Goal: Task Accomplishment & Management: Use online tool/utility

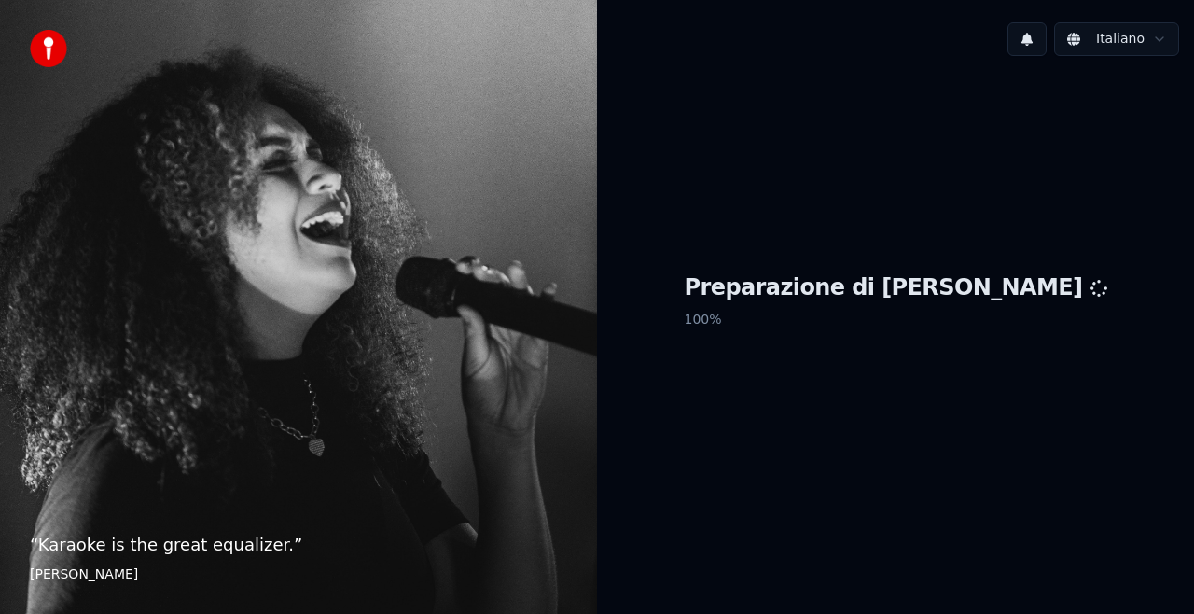
click at [888, 327] on p "100 %" at bounding box center [896, 320] width 423 height 34
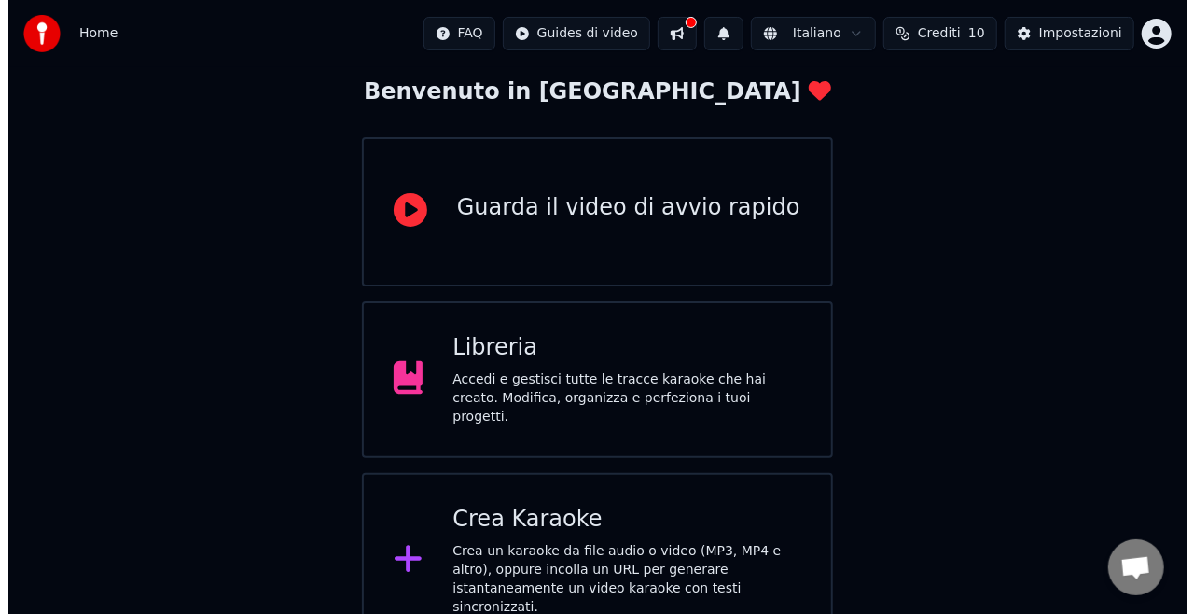
scroll to position [110, 0]
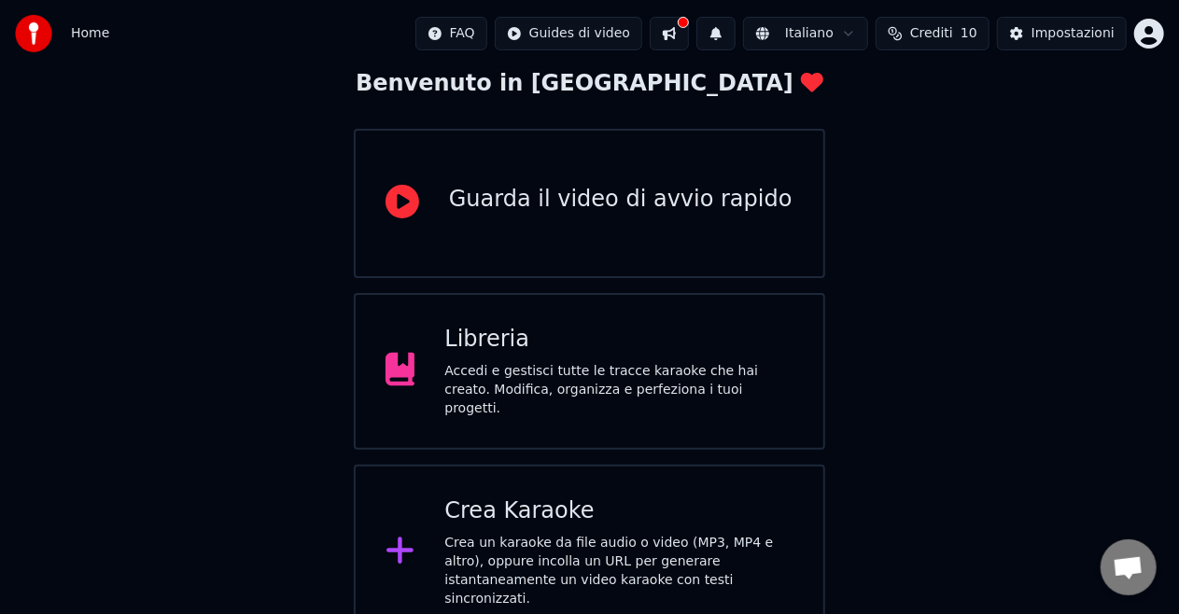
click at [582, 510] on div "Crea Karaoke" at bounding box center [618, 511] width 349 height 30
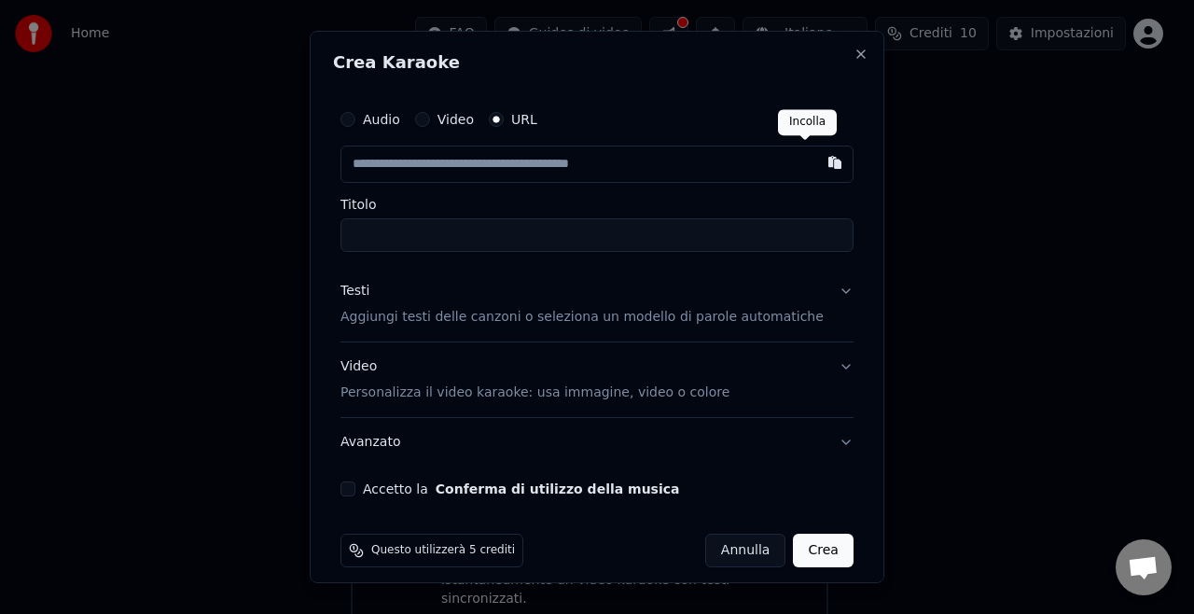
click at [817, 154] on button "button" at bounding box center [835, 163] width 37 height 34
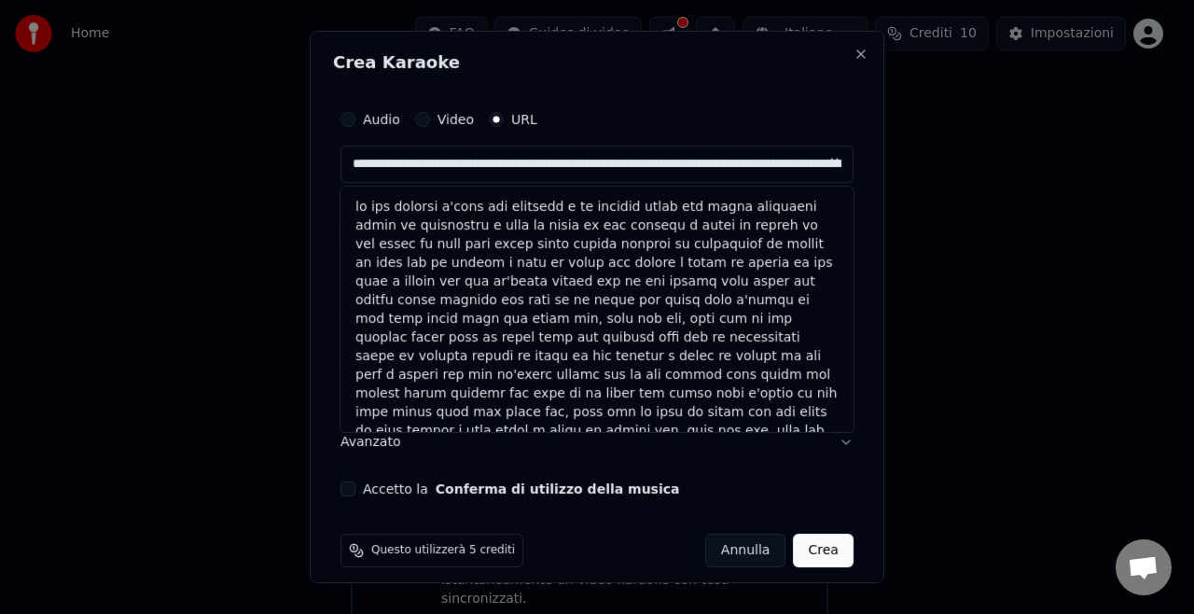
type input "**********"
click at [817, 164] on button at bounding box center [835, 163] width 37 height 34
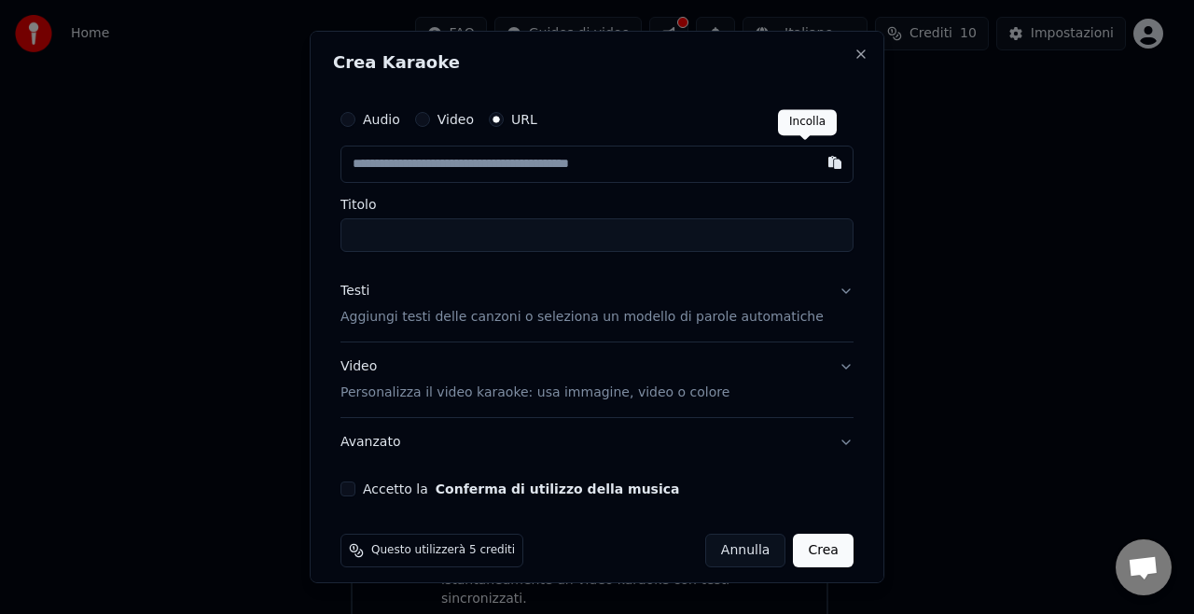
click at [817, 162] on button "button" at bounding box center [835, 163] width 37 height 34
type input "**********"
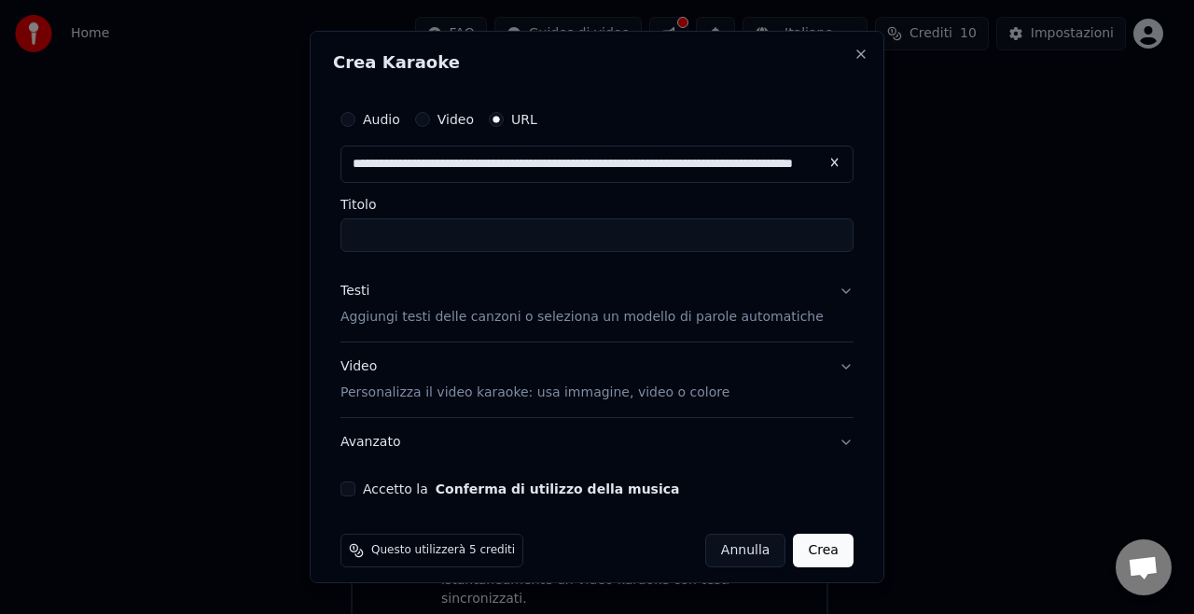
click at [423, 231] on input "Titolo" at bounding box center [597, 235] width 513 height 34
type input "**********"
click at [675, 330] on button "Testi Aggiungi testi delle canzoni o seleziona un modello di parole automatiche" at bounding box center [597, 304] width 513 height 75
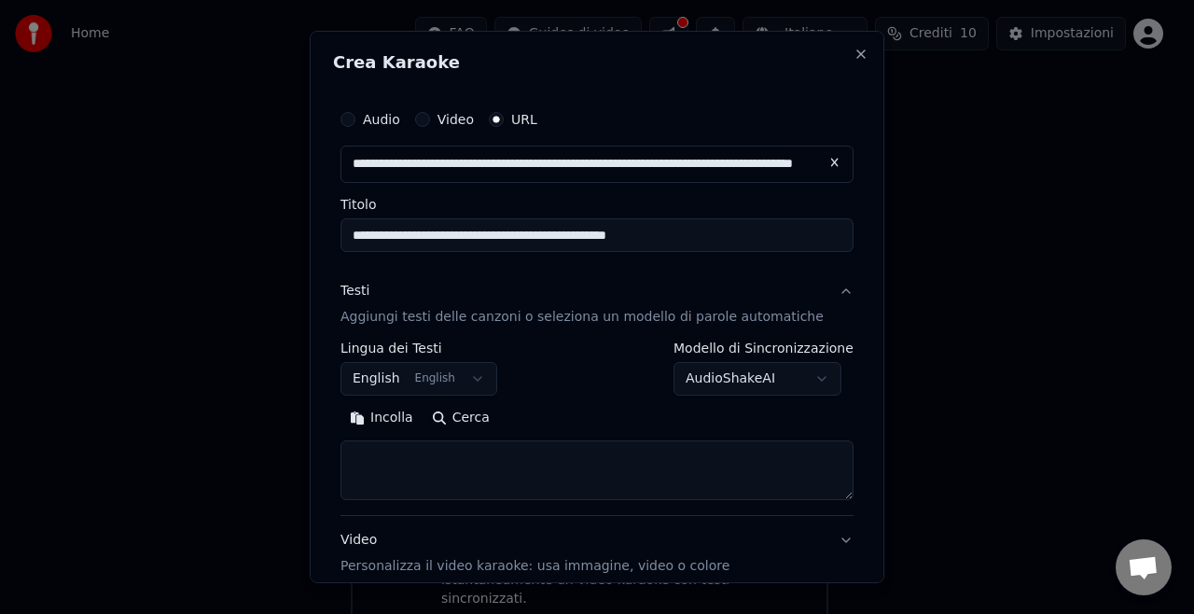
click at [401, 373] on button "English English" at bounding box center [419, 379] width 157 height 34
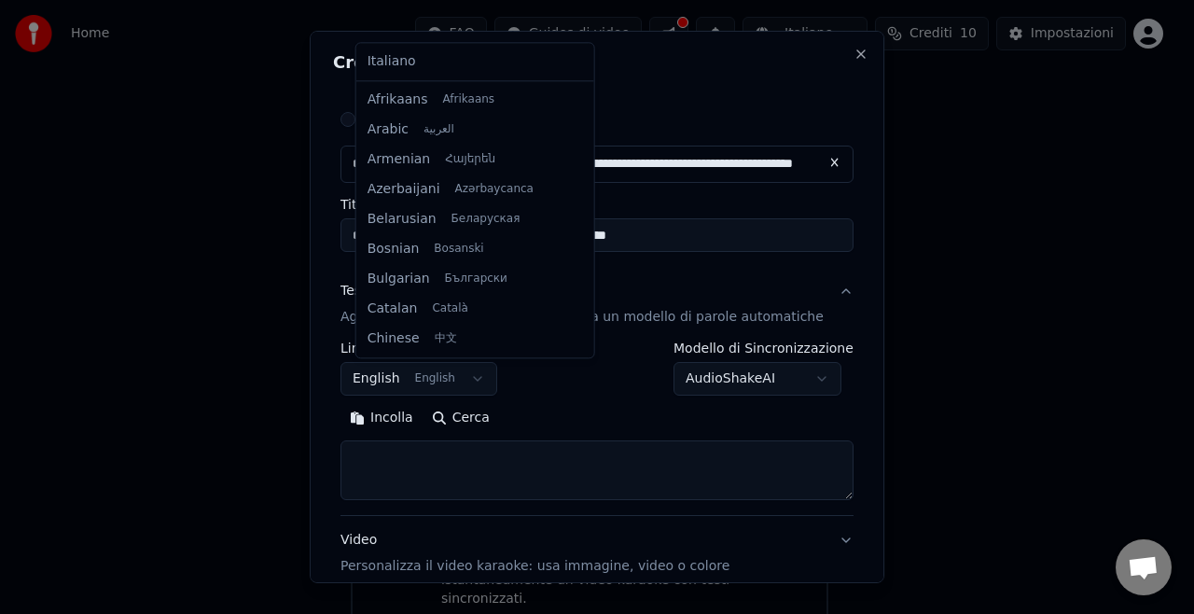
scroll to position [149, 0]
select select "**"
drag, startPoint x: 396, startPoint y: 69, endPoint x: 411, endPoint y: 114, distance: 47.2
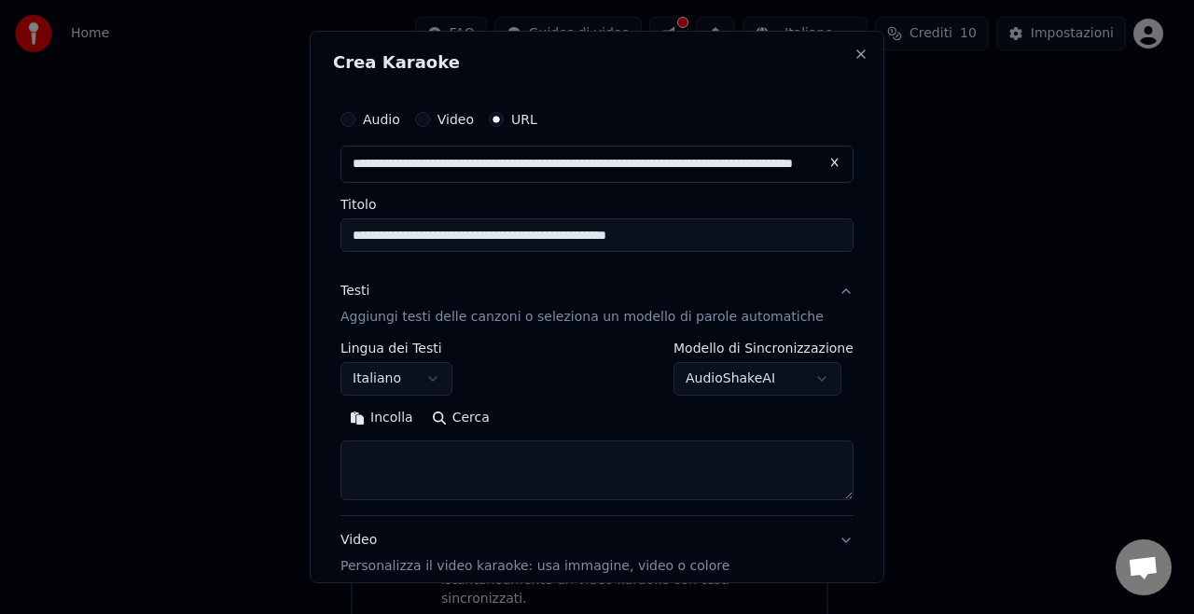
click at [462, 418] on button "Cerca" at bounding box center [461, 418] width 77 height 30
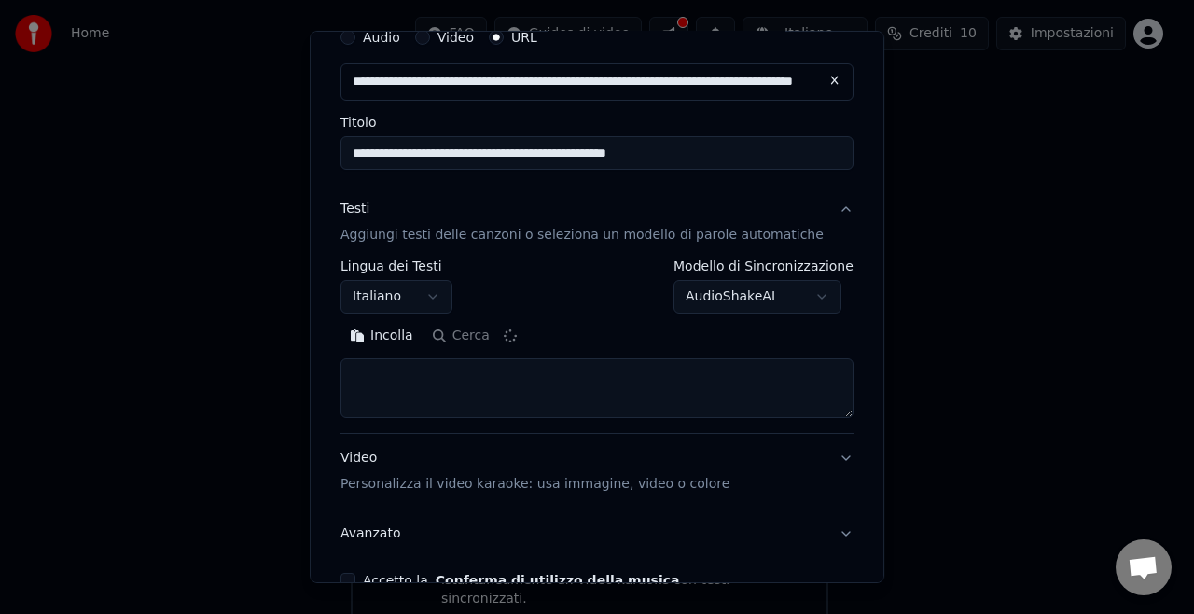
scroll to position [93, 0]
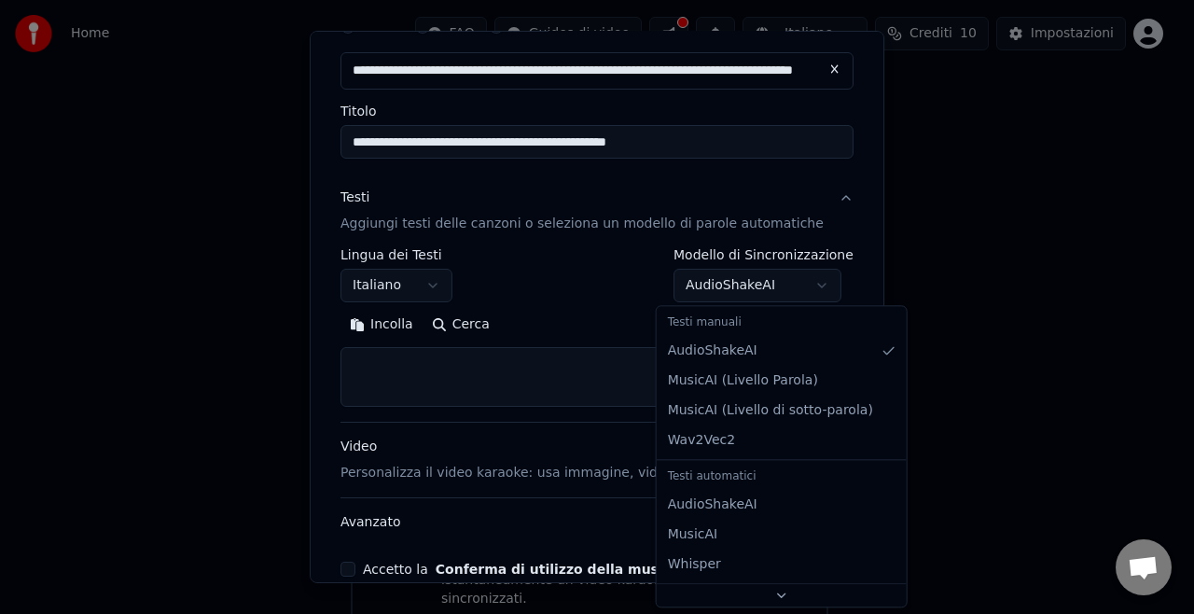
click at [705, 291] on body "**********" at bounding box center [589, 265] width 1179 height 750
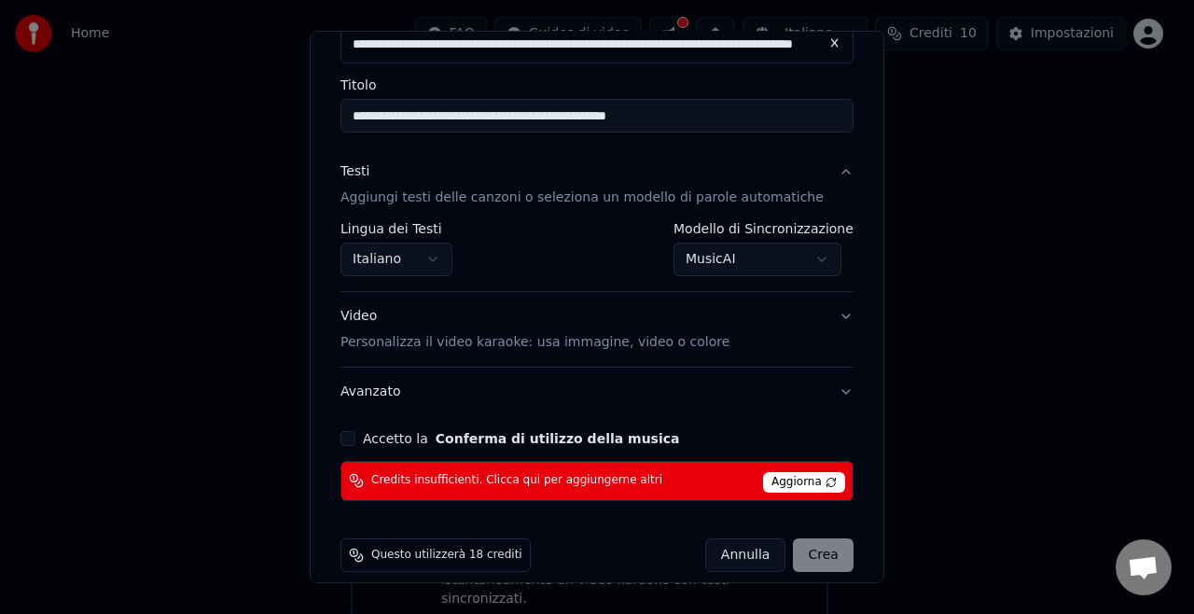
scroll to position [136, 0]
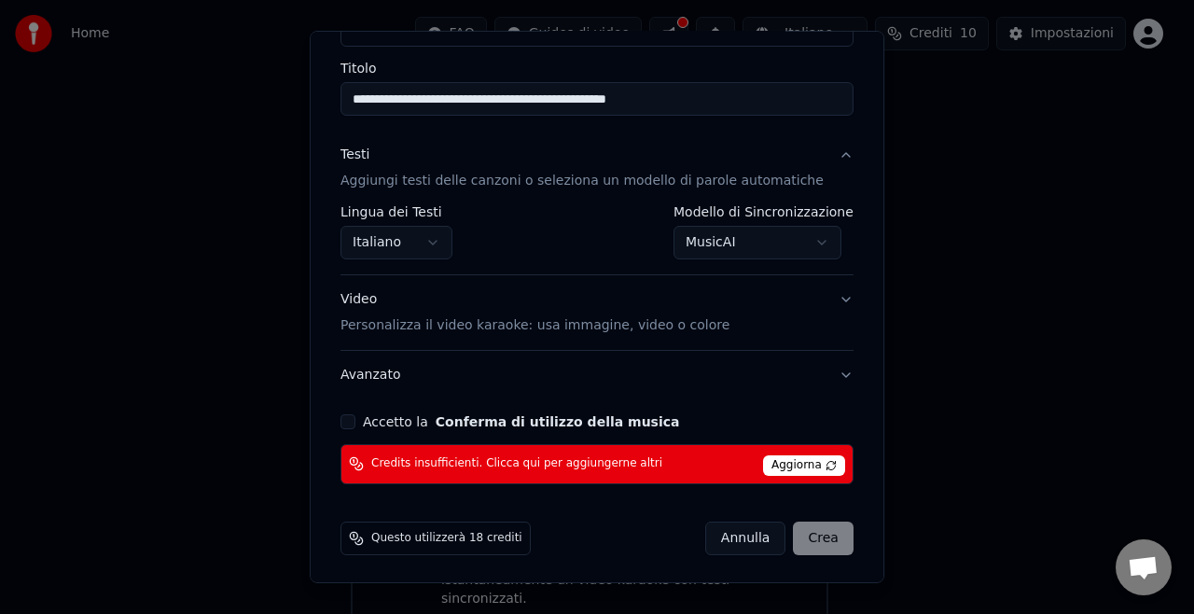
click at [378, 424] on label "Accetto la Conferma di utilizzo della musica" at bounding box center [521, 421] width 316 height 13
click at [356, 424] on button "Accetto la Conferma di utilizzo della musica" at bounding box center [348, 421] width 15 height 15
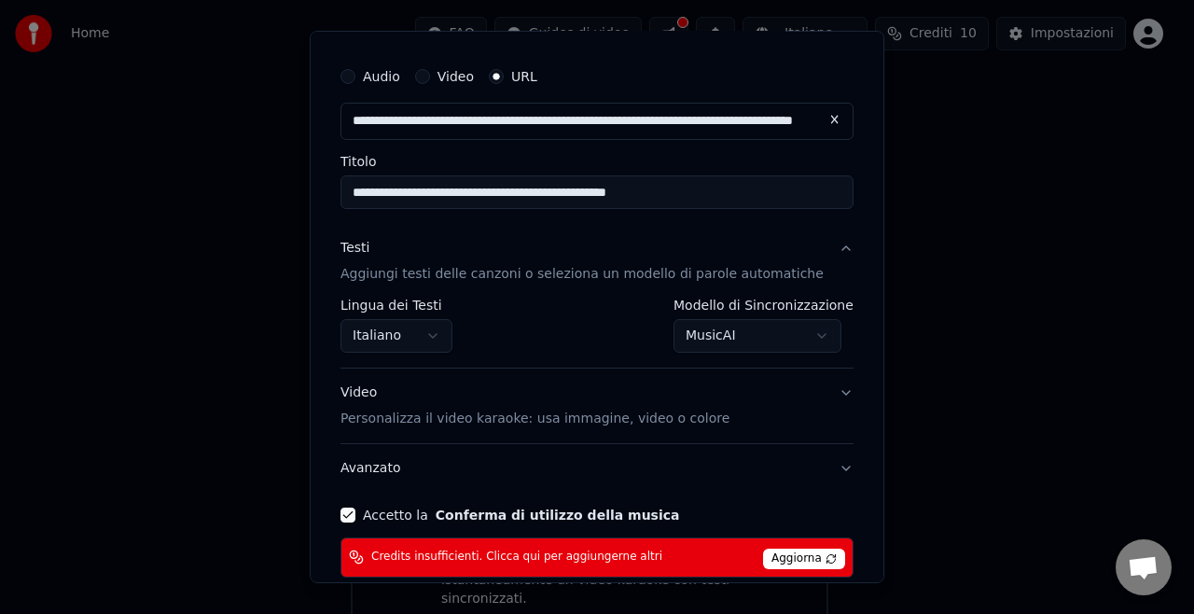
click at [720, 334] on button "MusicAI" at bounding box center [758, 336] width 168 height 34
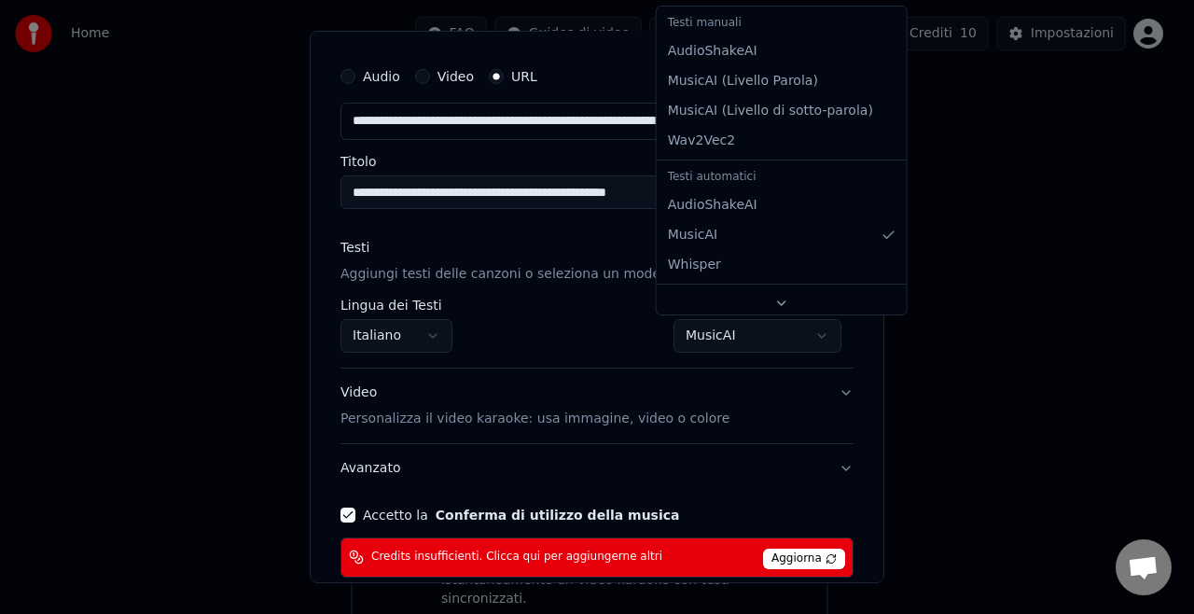
select select "**********"
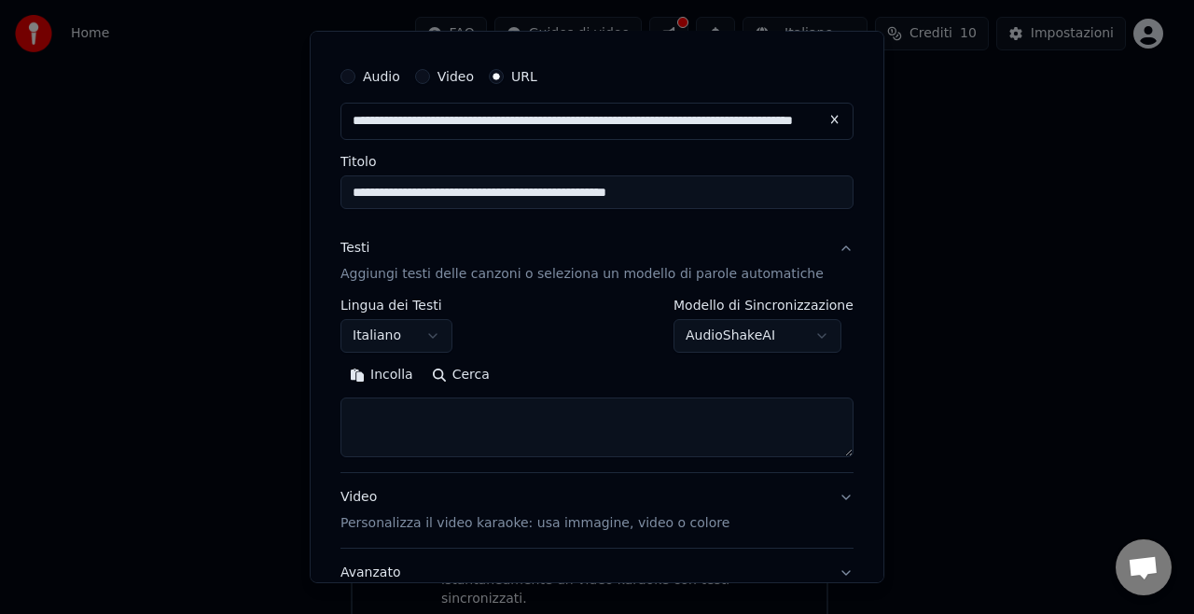
click at [448, 407] on textarea at bounding box center [597, 428] width 513 height 60
click at [390, 375] on button "Incolla" at bounding box center [382, 375] width 82 height 30
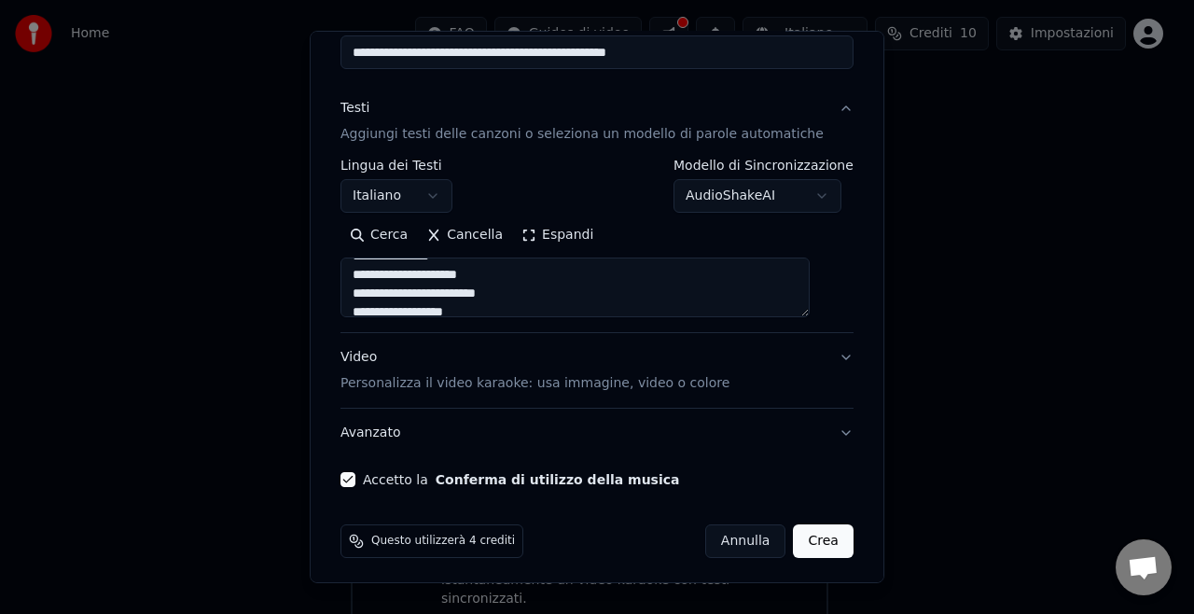
scroll to position [187, 0]
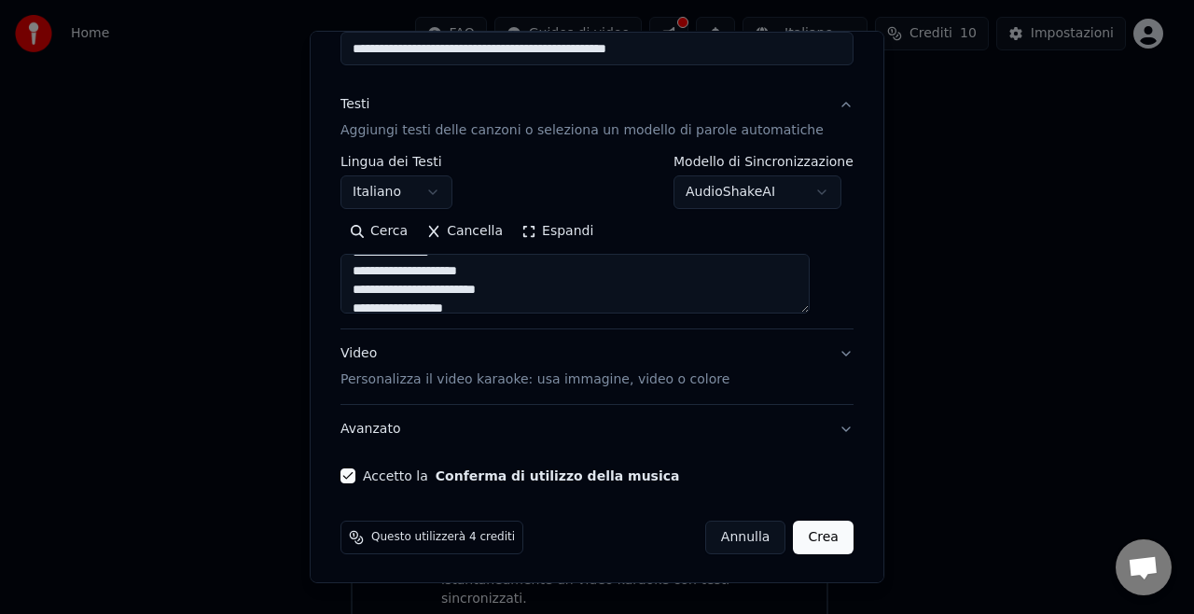
click at [794, 539] on button "Crea" at bounding box center [824, 538] width 60 height 34
type textarea "**********"
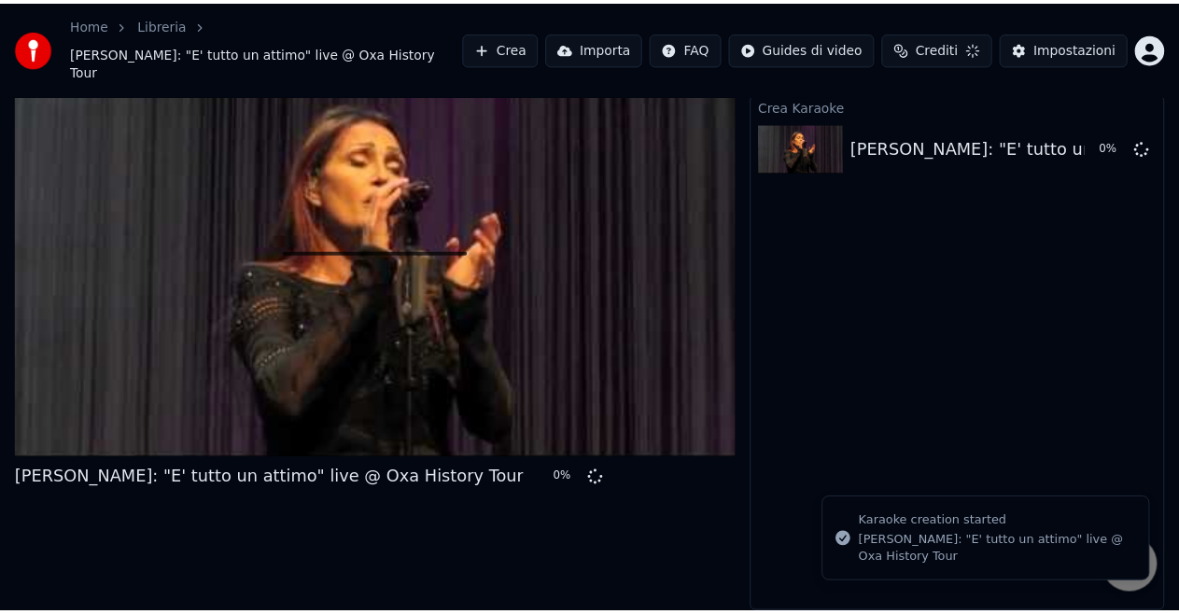
scroll to position [29, 0]
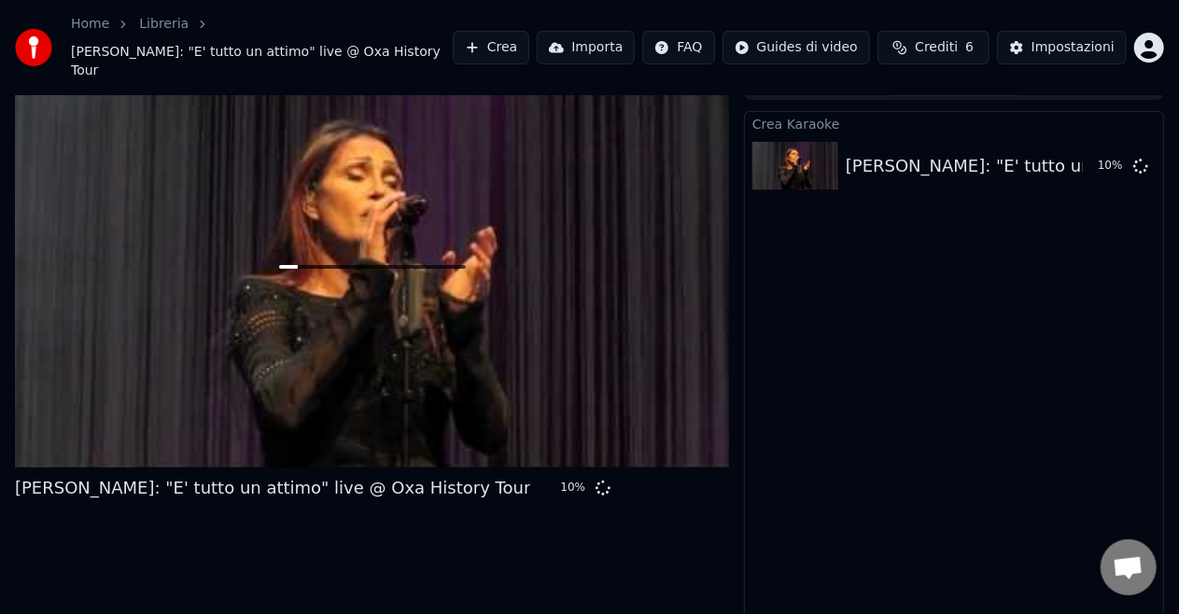
click at [941, 441] on div "Crea Karaoke [PERSON_NAME]: "E' tutto un attimo" live @ Oxa History Tour 10 %" at bounding box center [954, 372] width 420 height 522
click at [596, 46] on button "Importa" at bounding box center [586, 48] width 98 height 34
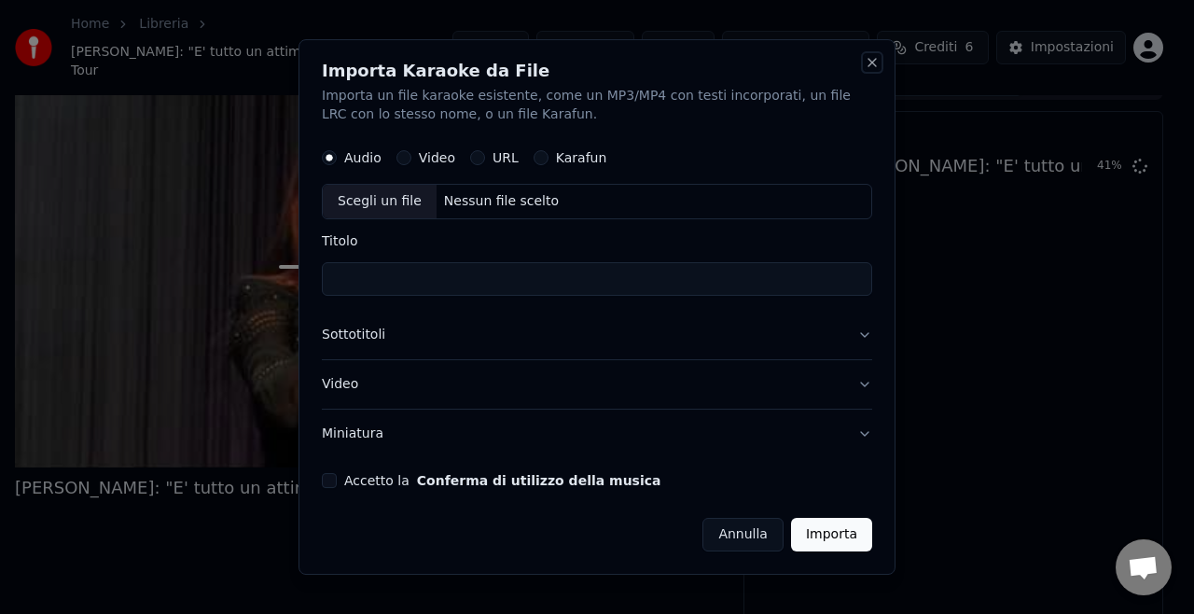
click at [873, 59] on button "Close" at bounding box center [872, 62] width 15 height 15
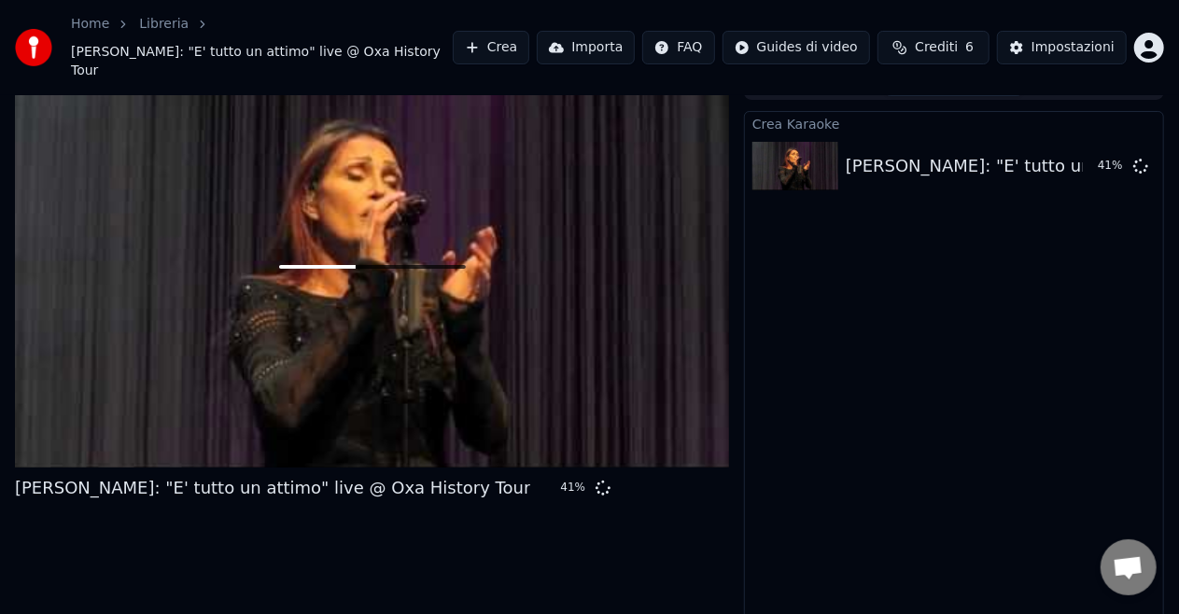
click at [957, 366] on div "Crea Karaoke [PERSON_NAME]: "E' tutto un attimo" live @ Oxa History Tour 41 %" at bounding box center [954, 372] width 420 height 522
click at [586, 39] on button "Importa" at bounding box center [586, 48] width 98 height 34
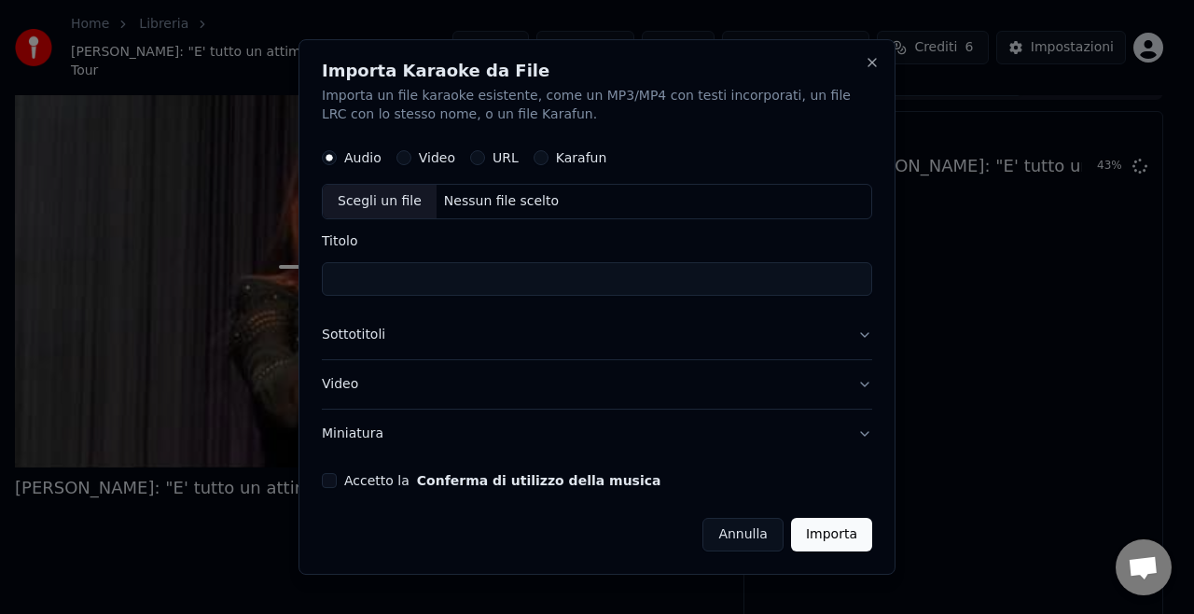
click at [852, 90] on p "Importa un file karaoke esistente, come un MP3/MP4 con testi incorporati, un fi…" at bounding box center [597, 105] width 551 height 37
click at [877, 66] on button "Close" at bounding box center [872, 62] width 15 height 15
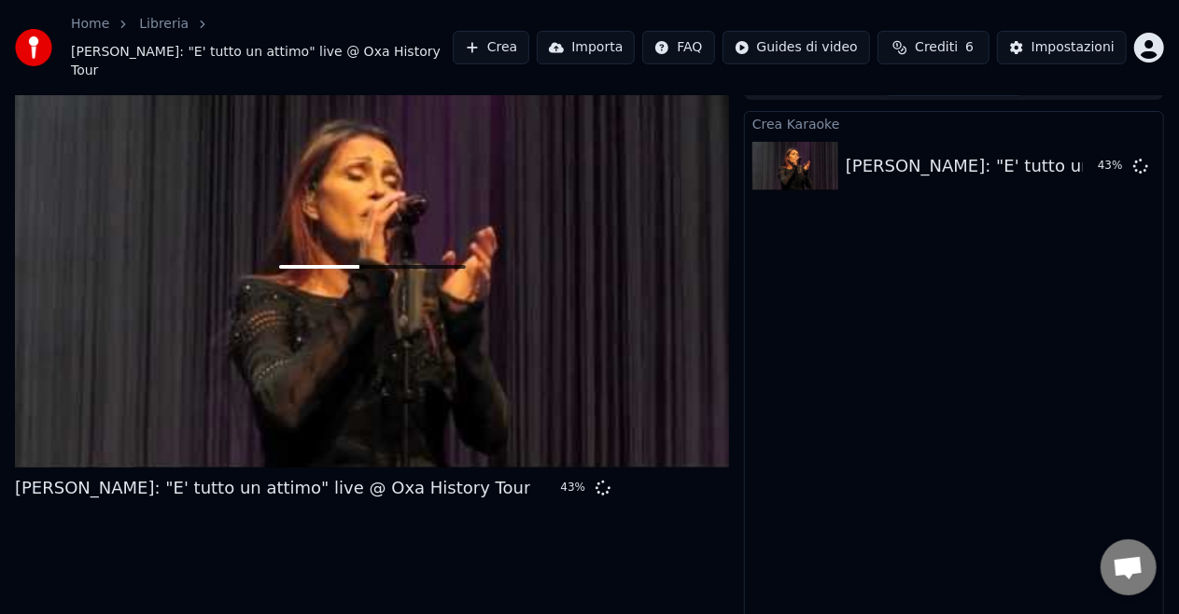
drag, startPoint x: 870, startPoint y: 332, endPoint x: 859, endPoint y: 336, distance: 11.8
click at [864, 335] on div "Crea Karaoke [PERSON_NAME]: "E' tutto un attimo" live @ Oxa History Tour 43 %" at bounding box center [954, 372] width 420 height 522
click at [623, 287] on div at bounding box center [372, 266] width 714 height 401
click at [909, 362] on div "Crea Karaoke [PERSON_NAME]: "E' tutto un attimo" live @ Oxa History Tour 47 %" at bounding box center [954, 372] width 420 height 522
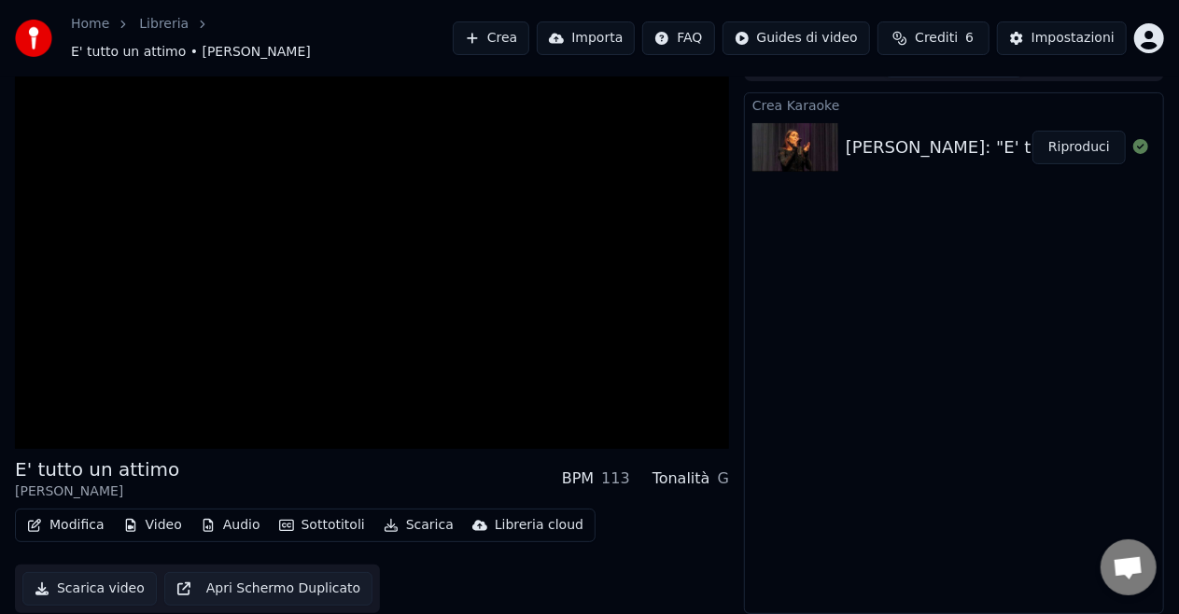
scroll to position [20, 0]
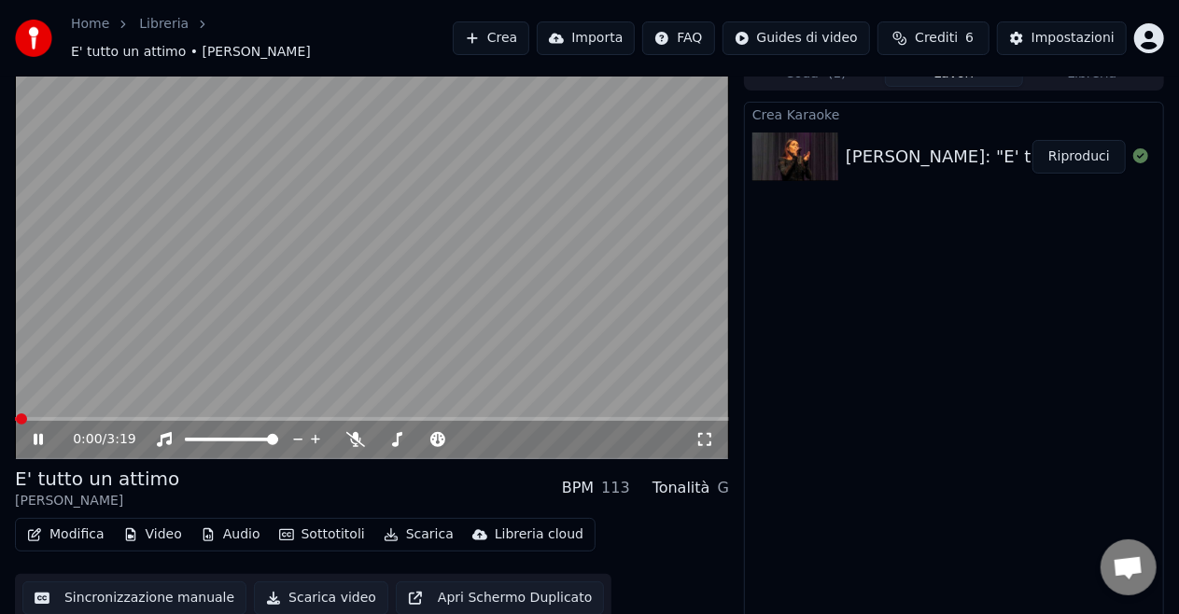
click at [35, 434] on icon at bounding box center [38, 439] width 9 height 11
click at [15, 413] on span at bounding box center [20, 418] width 11 height 11
click at [709, 433] on icon at bounding box center [704, 439] width 19 height 15
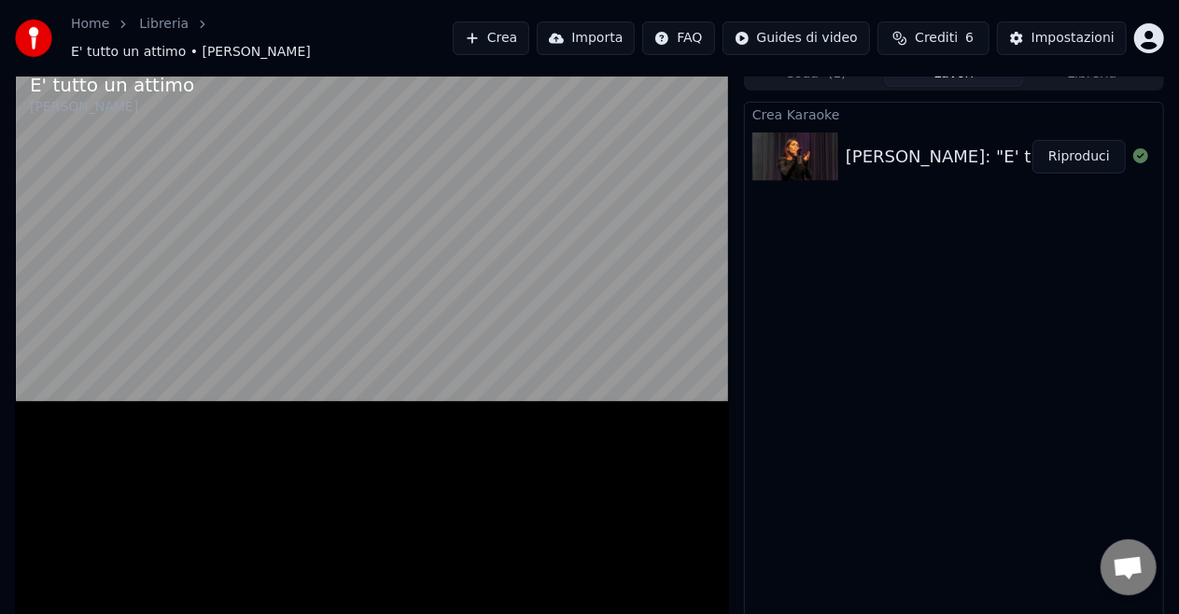
scroll to position [11, 0]
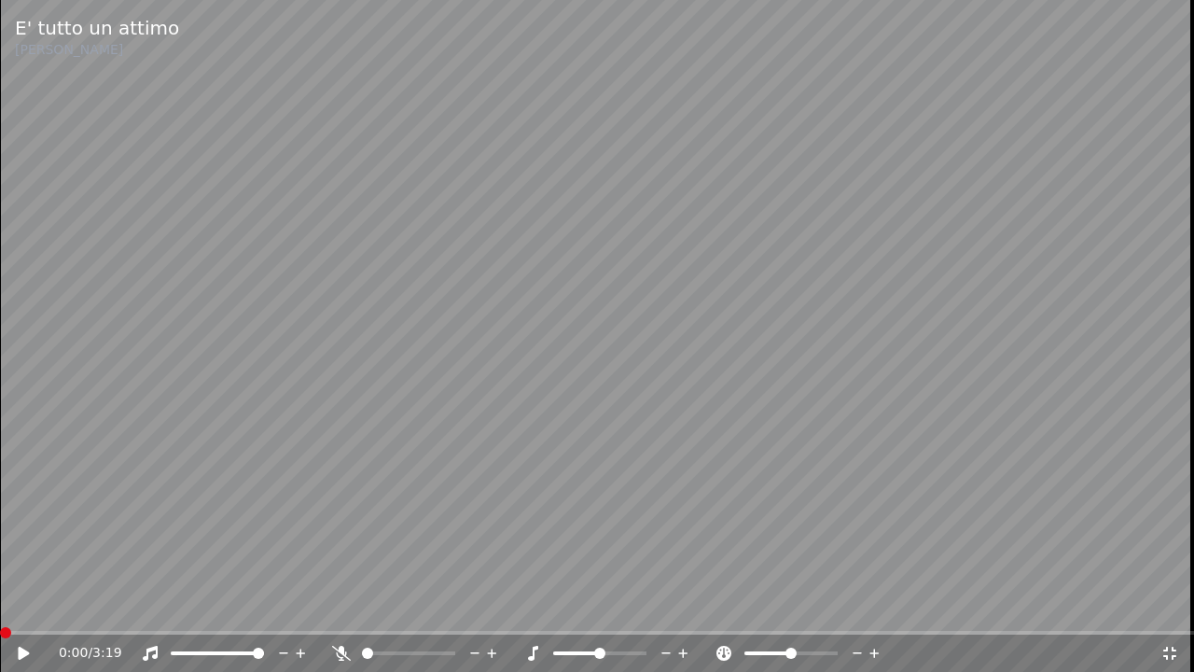
click at [709, 463] on video at bounding box center [597, 336] width 1194 height 672
click at [396, 613] on span at bounding box center [397, 653] width 11 height 11
drag, startPoint x: 398, startPoint y: 647, endPoint x: 431, endPoint y: 649, distance: 33.6
click at [433, 613] on div at bounding box center [426, 653] width 150 height 19
click at [362, 613] on span at bounding box center [367, 653] width 11 height 11
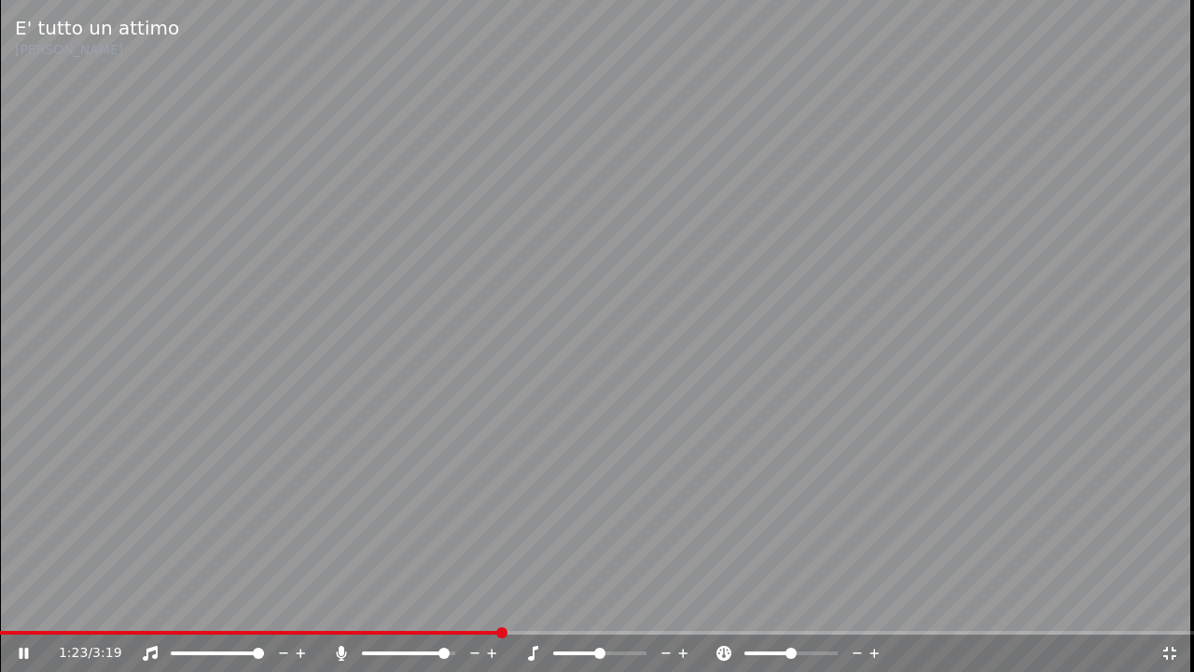
drag, startPoint x: 434, startPoint y: 646, endPoint x: 377, endPoint y: 645, distance: 56.9
click at [377, 613] on div at bounding box center [426, 653] width 150 height 19
click at [362, 613] on span at bounding box center [367, 653] width 11 height 11
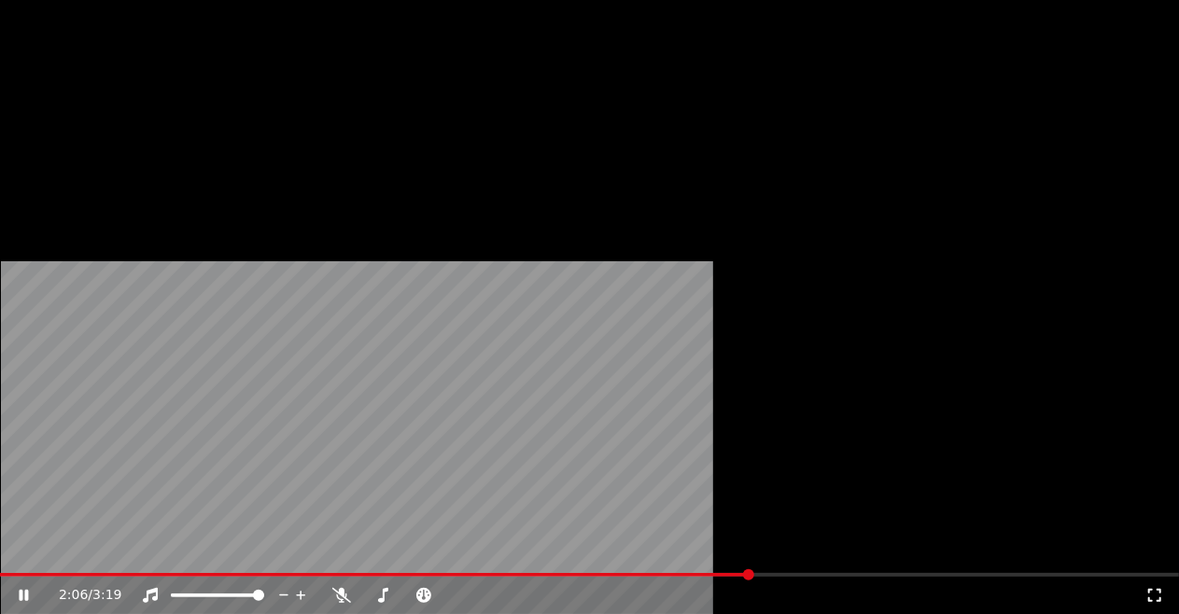
scroll to position [0, 0]
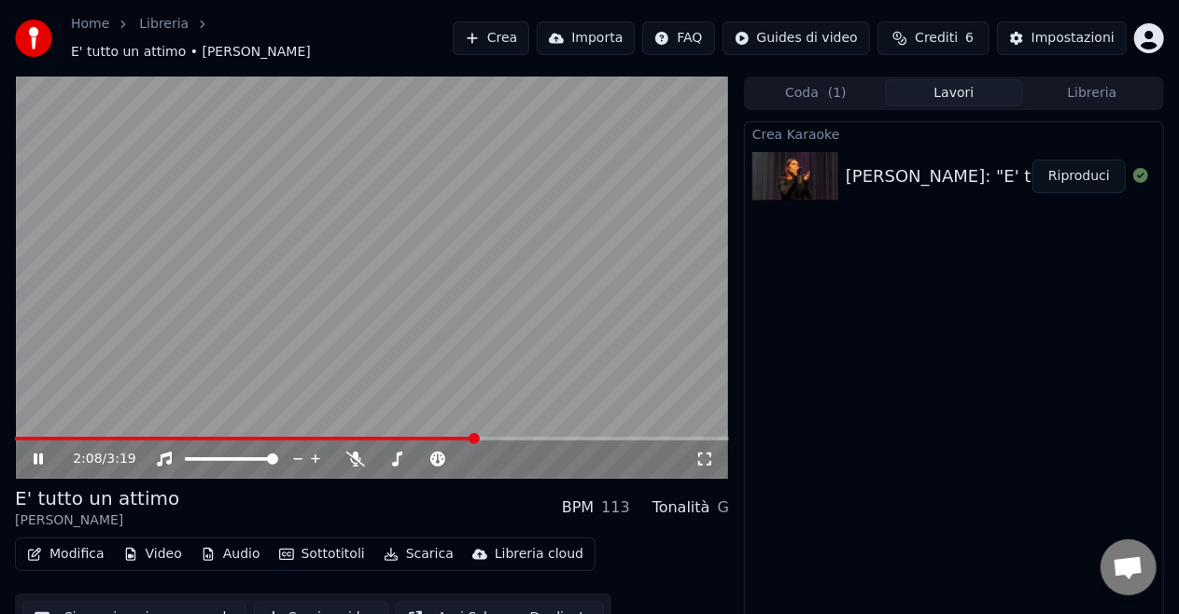
click at [1062, 86] on button "Libreria" at bounding box center [1092, 92] width 138 height 27
